Goal: Task Accomplishment & Management: Manage account settings

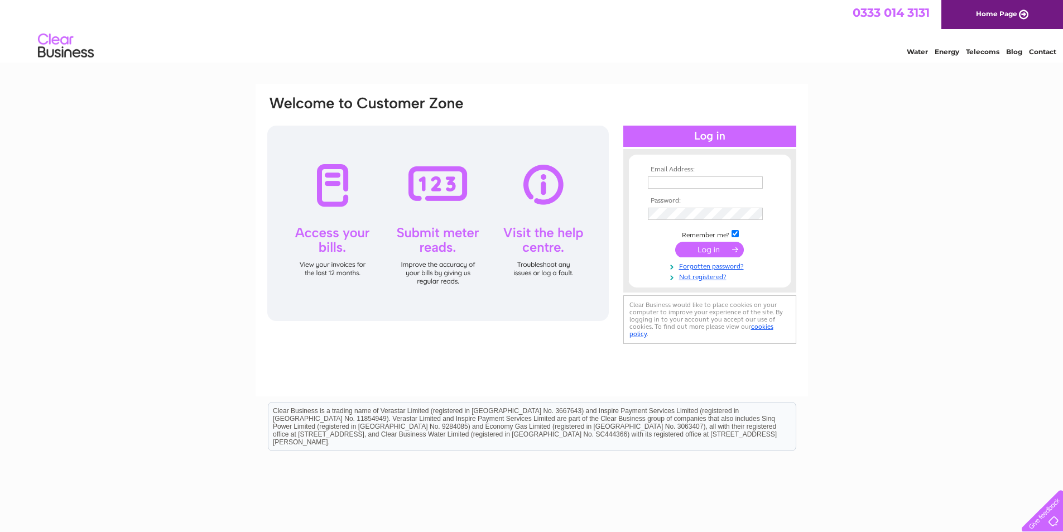
type input "[EMAIL_ADDRESS][DOMAIN_NAME]"
click at [713, 250] on input "submit" at bounding box center [709, 250] width 69 height 16
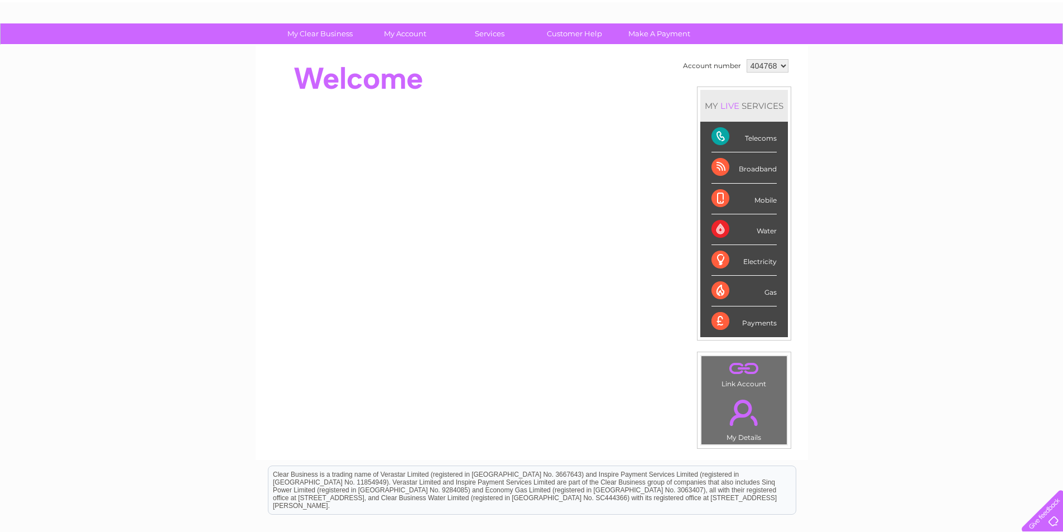
scroll to position [56, 0]
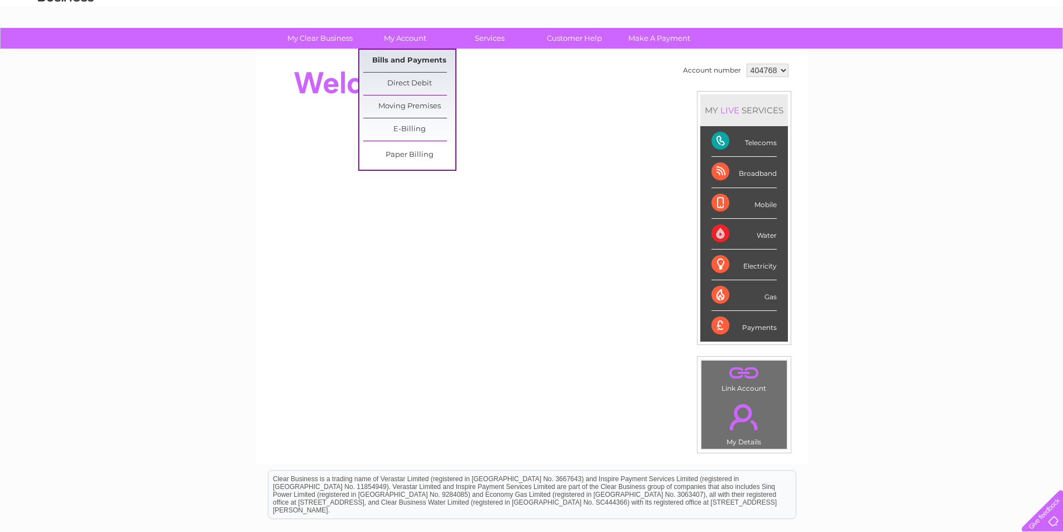
click at [403, 59] on link "Bills and Payments" at bounding box center [409, 61] width 92 height 22
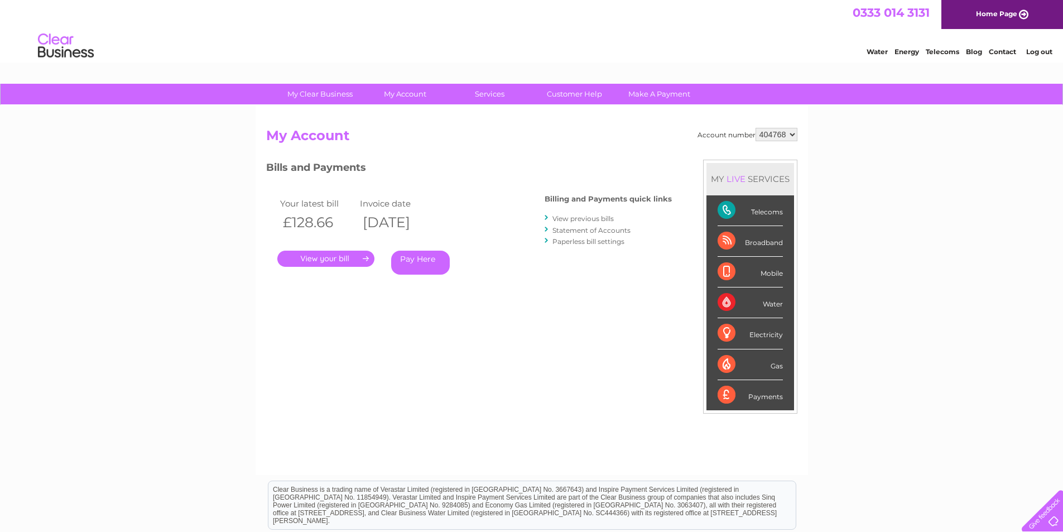
click at [326, 258] on link "." at bounding box center [325, 259] width 97 height 16
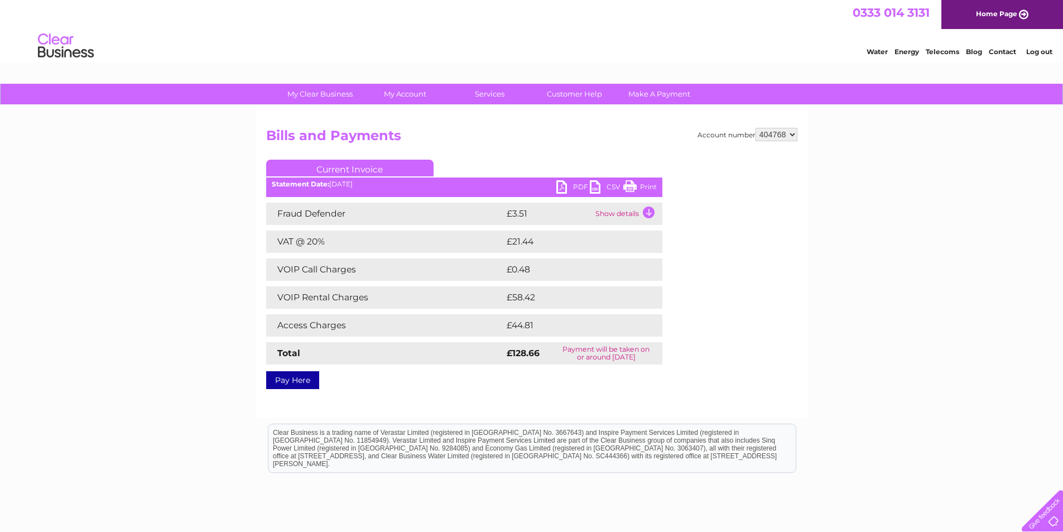
click at [565, 186] on link "PDF" at bounding box center [572, 188] width 33 height 16
